Goal: Information Seeking & Learning: Learn about a topic

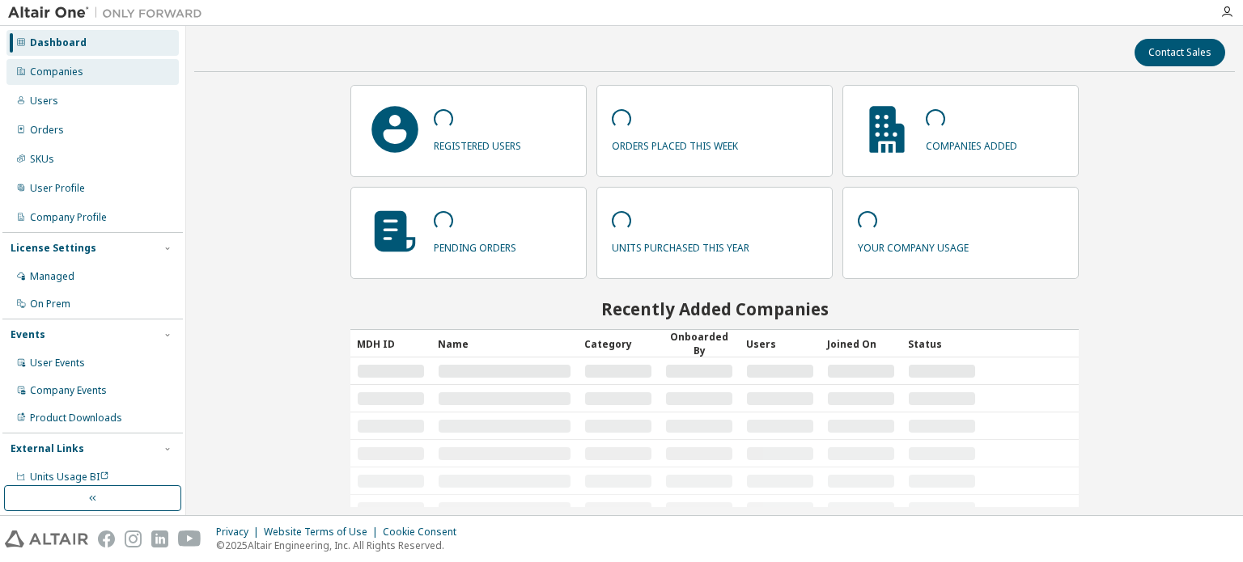
click at [64, 71] on div "Companies" at bounding box center [56, 72] width 53 height 13
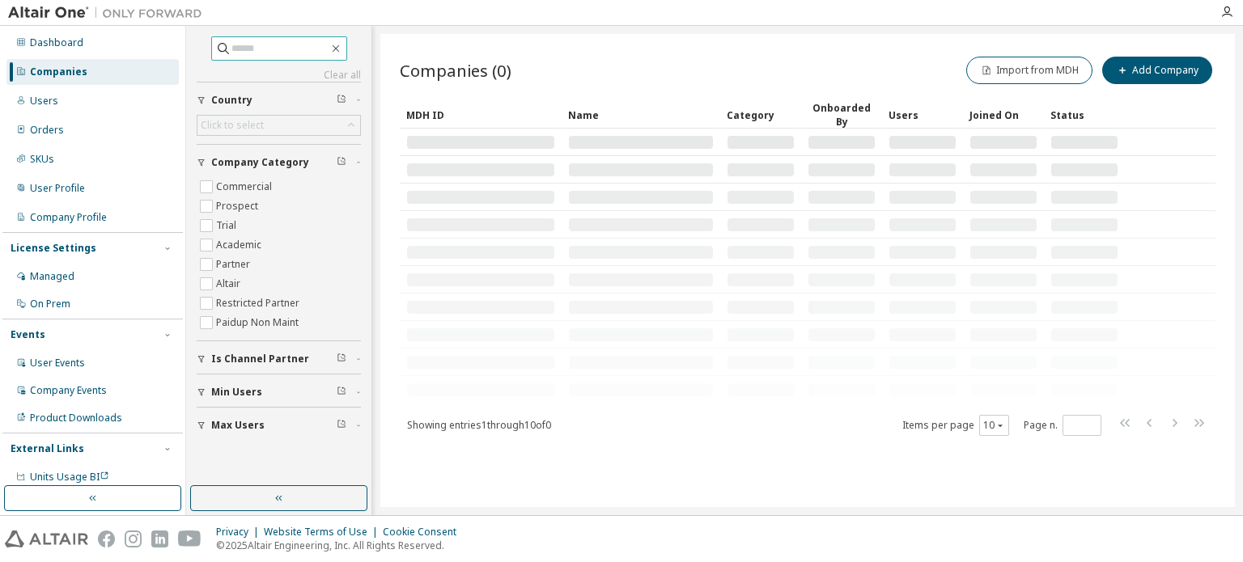
click at [240, 47] on input "text" at bounding box center [279, 48] width 97 height 16
type input "******"
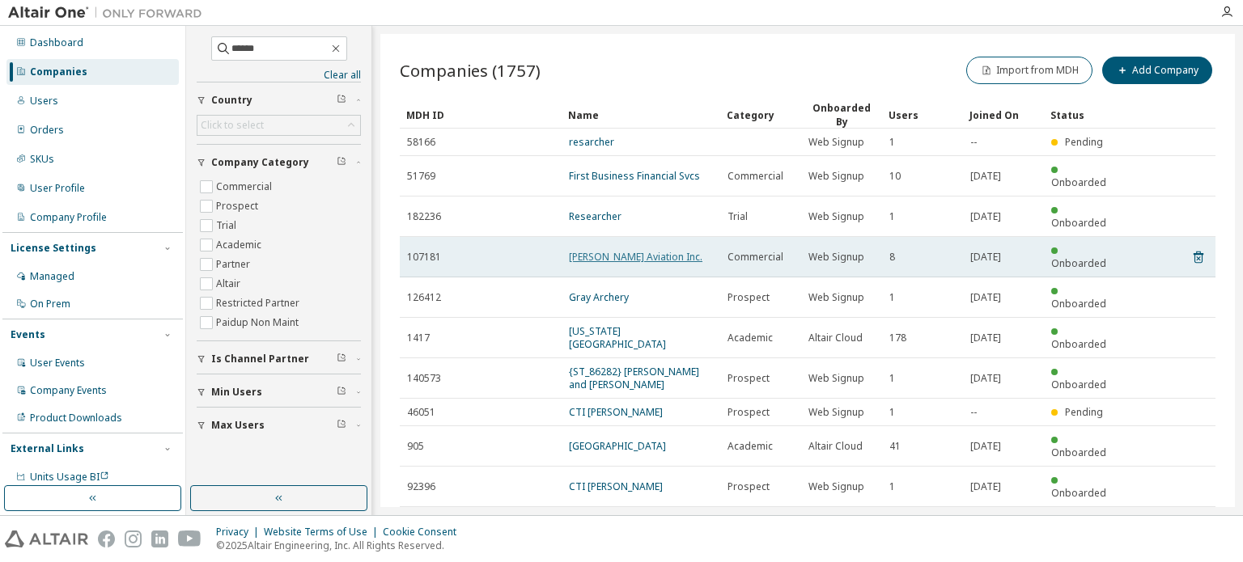
click at [622, 250] on link "Archer Aviation Inc." at bounding box center [636, 257] width 134 height 14
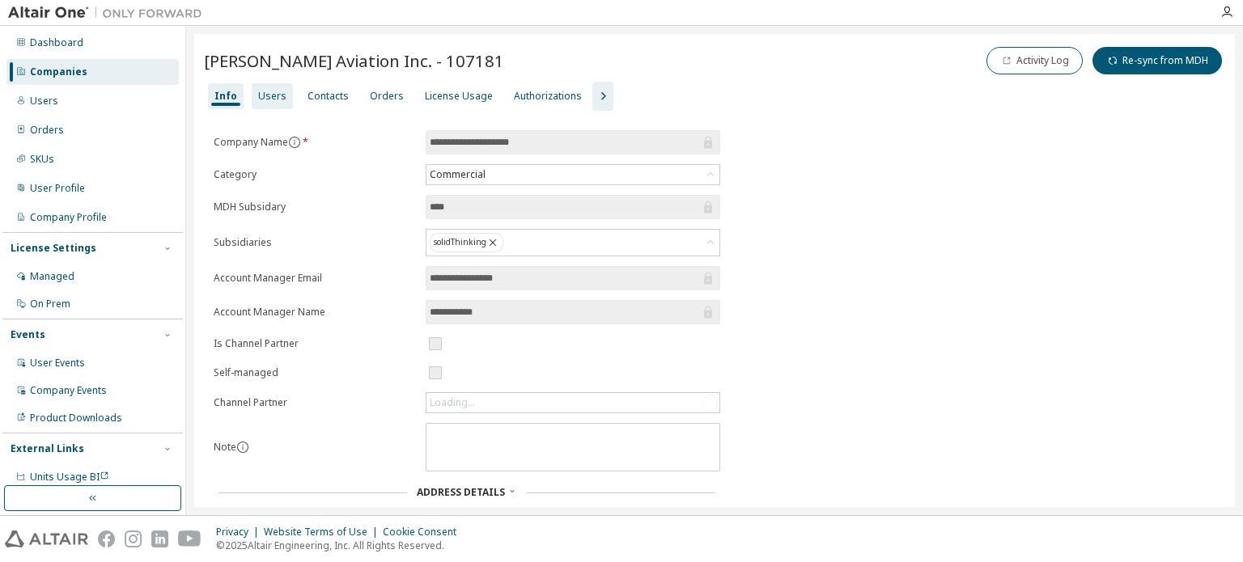
click at [257, 84] on div "Users" at bounding box center [272, 96] width 41 height 26
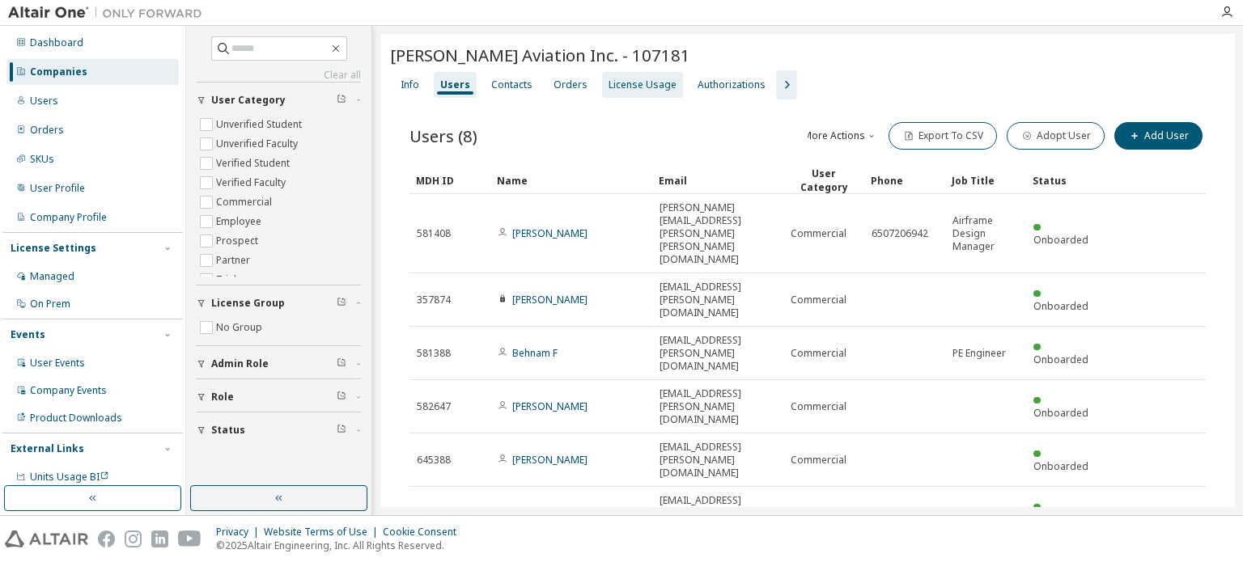
click at [647, 87] on div "License Usage" at bounding box center [643, 84] width 68 height 13
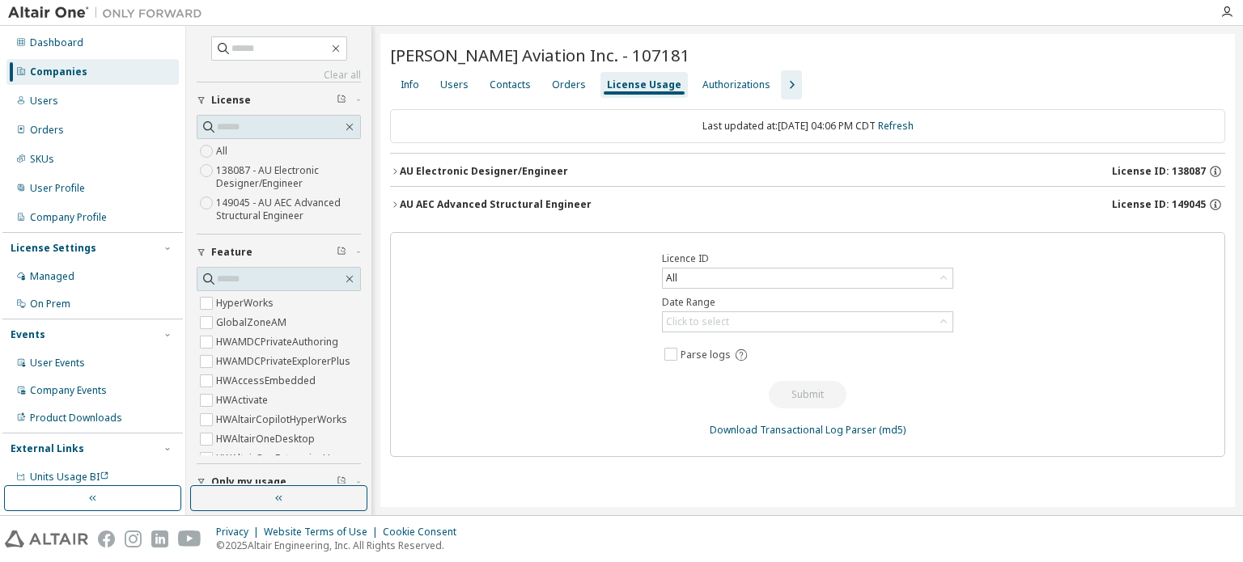
click at [426, 204] on div "AU AEC Advanced Structural Engineer" at bounding box center [496, 204] width 192 height 13
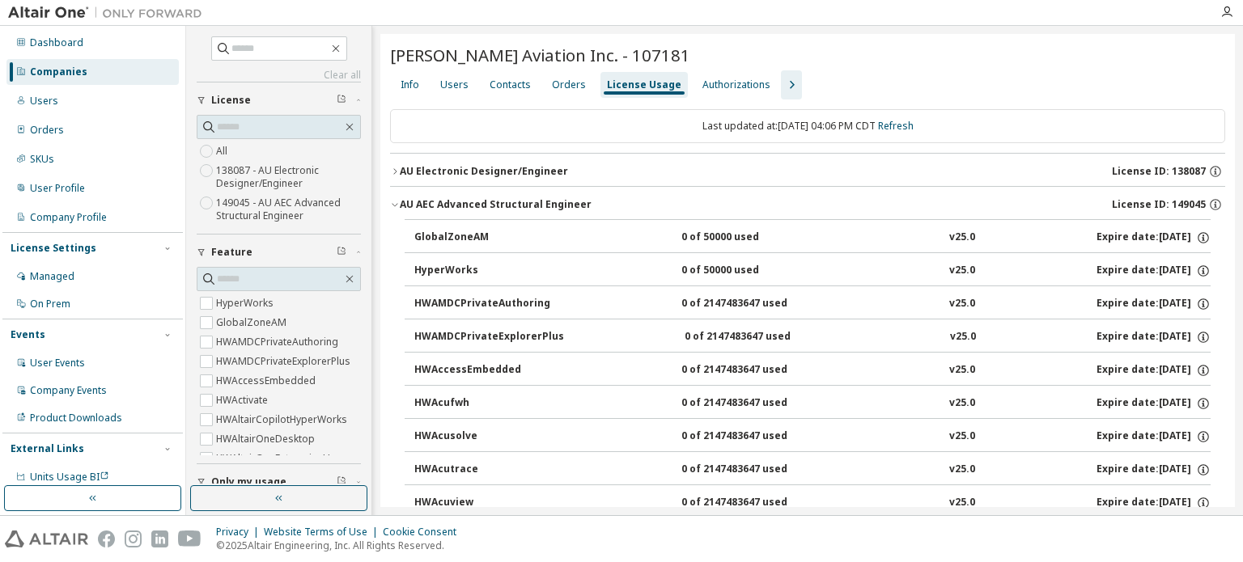
click at [426, 204] on div "AU AEC Advanced Structural Engineer" at bounding box center [496, 204] width 192 height 13
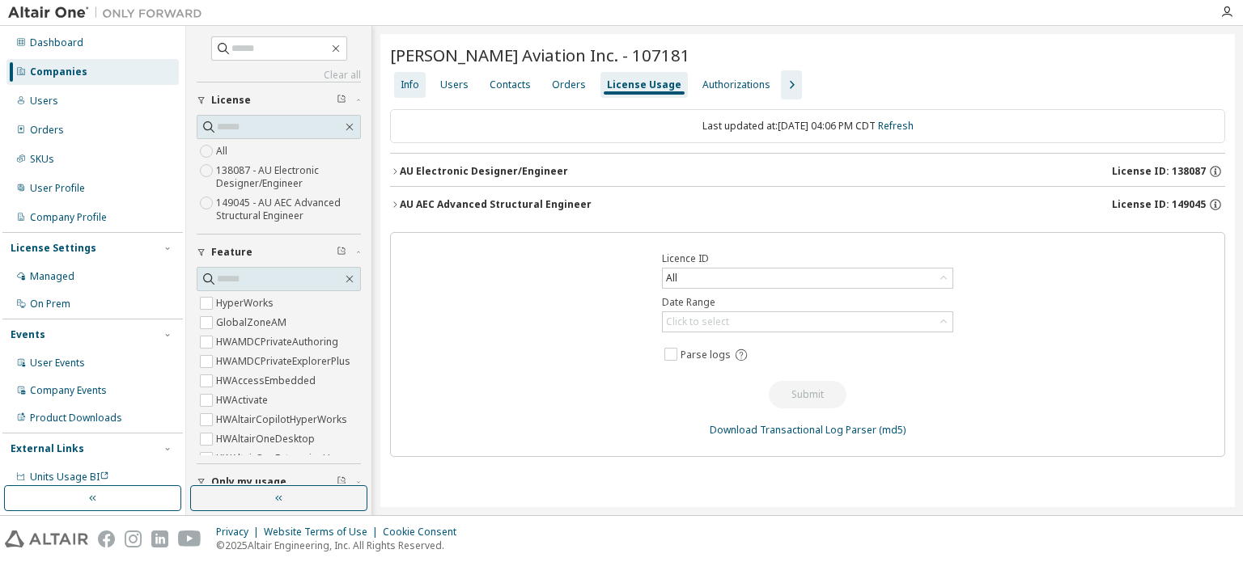
click at [401, 84] on div "Info" at bounding box center [410, 84] width 19 height 13
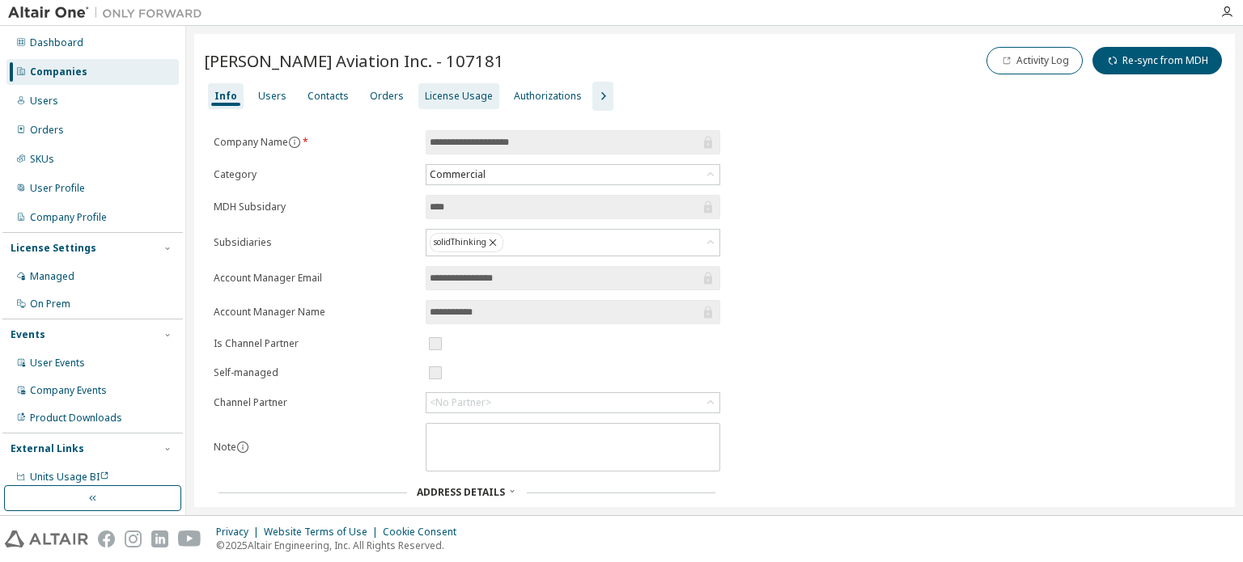
click at [435, 96] on div "License Usage" at bounding box center [459, 96] width 68 height 13
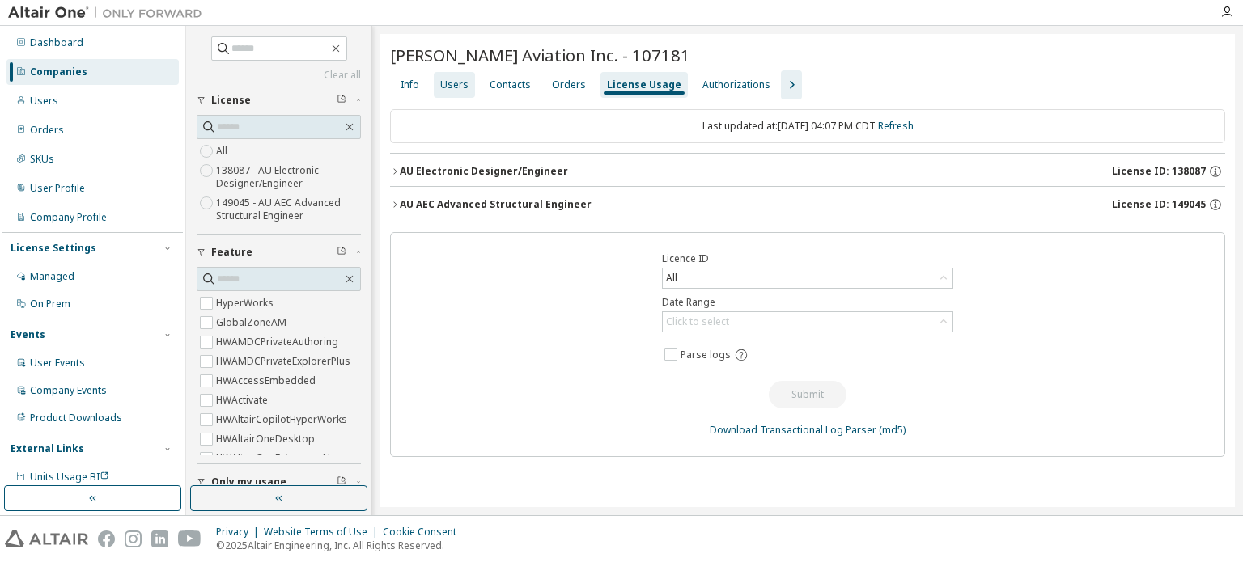
click at [461, 88] on div "Users" at bounding box center [454, 84] width 28 height 13
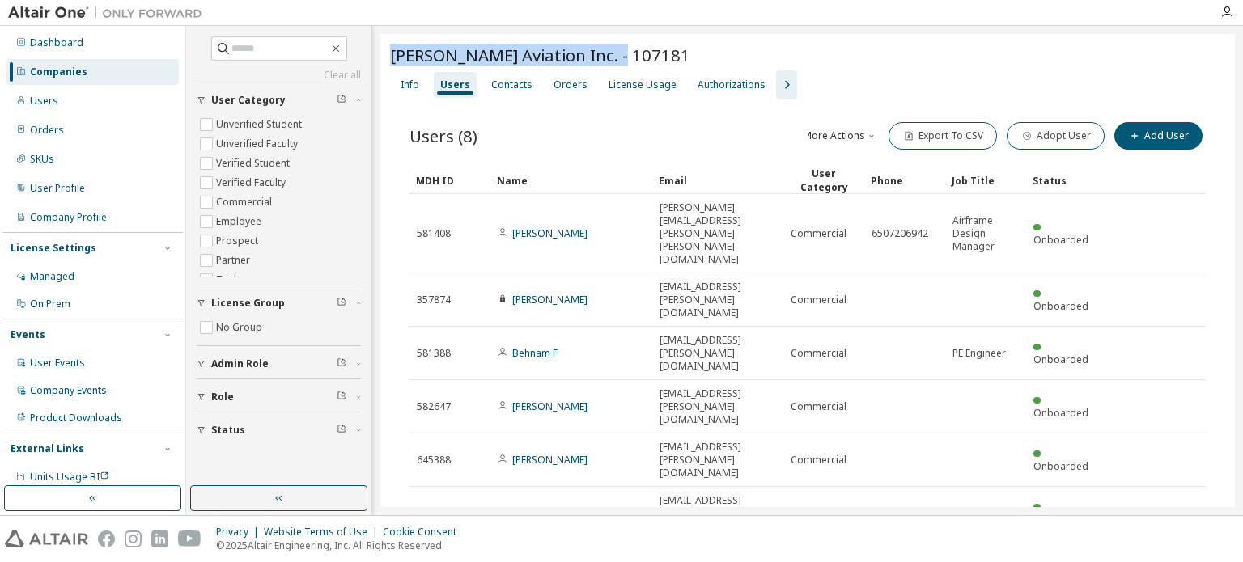
drag, startPoint x: 622, startPoint y: 46, endPoint x: 390, endPoint y: 62, distance: 232.8
click at [390, 62] on div "Archer Aviation Inc. - 107181" at bounding box center [807, 55] width 835 height 23
